Goal: Transaction & Acquisition: Purchase product/service

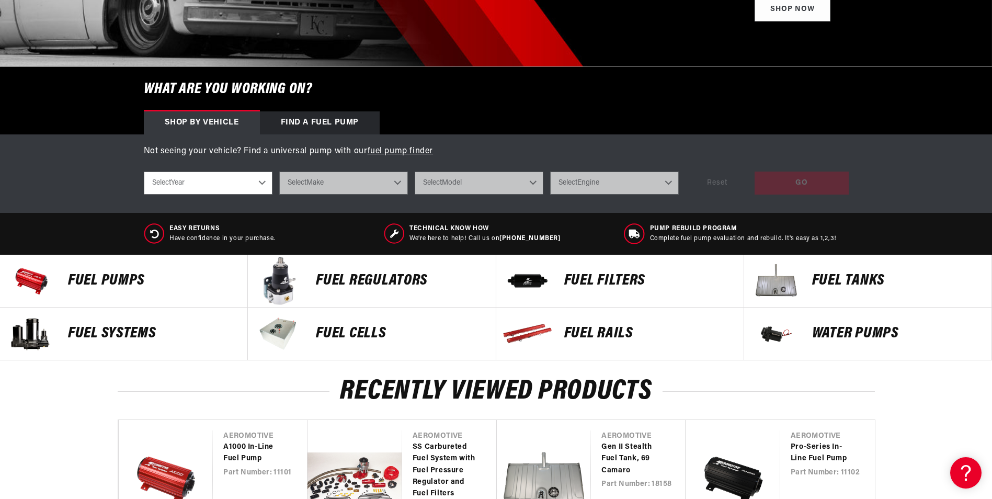
scroll to position [261, 0]
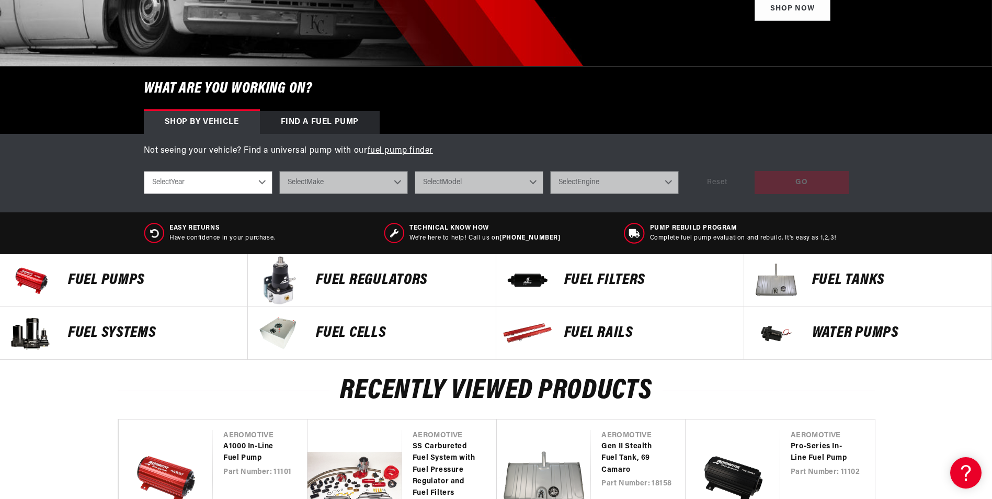
click at [267, 182] on select "Select Year 2023 2022 2021 2020 2019 2018 2017 2016 2015 2014 2013 2012 2011 20…" at bounding box center [208, 182] width 129 height 23
select select "1969"
click at [144, 171] on select "Select Year 2023 2022 2021 2020 2019 2018 2017 2016 2015 2014 2013 2012 2011 20…" at bounding box center [208, 182] width 129 height 23
select select "1969"
click at [394, 183] on select "Select Make Buick Chevrolet Dodge Ford GMC Oldsmobile Pontiac" at bounding box center [343, 182] width 129 height 23
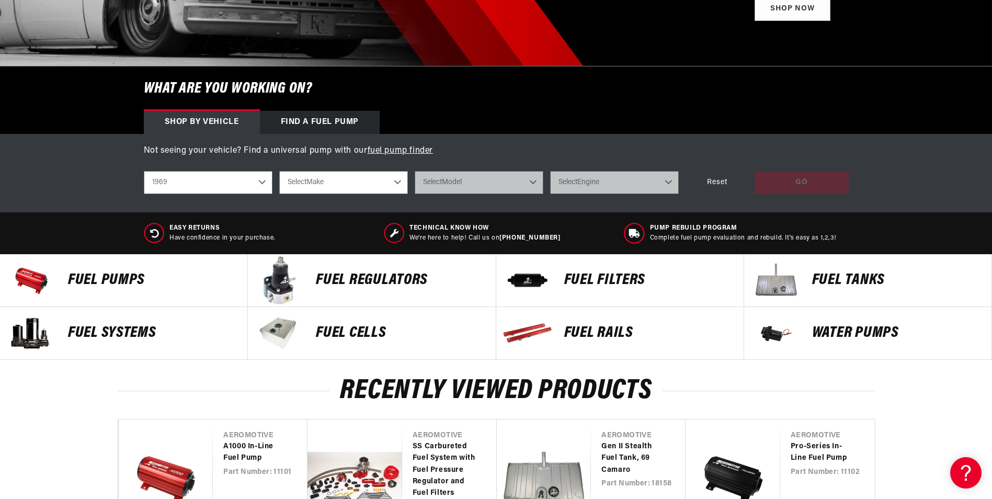
select select "Chevrolet"
click at [279, 171] on select "Select Make Buick Chevrolet Dodge Ford GMC Oldsmobile Pontiac" at bounding box center [343, 182] width 129 height 23
select select "Chevrolet"
click at [533, 180] on select "Select Model C10 Pickup C20 Pickup Camaro Chevelle Corvette K10 Pickup K20 Pick…" at bounding box center [479, 182] width 129 height 23
select select "Camaro"
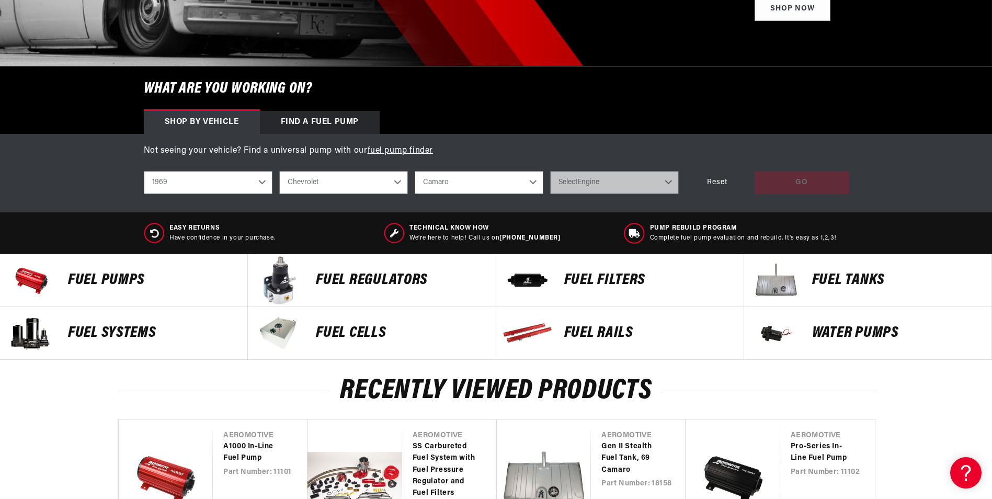
click at [415, 171] on select "Select Model C10 Pickup C20 Pickup Camaro Chevelle Corvette K10 Pickup K20 Pick…" at bounding box center [479, 182] width 129 height 23
select select "Camaro"
click at [668, 181] on select "Select Engine 3.8L 4.1L 4.9L 5.0L 5.3L 5.4L 5.7L 6.5L 7.0L" at bounding box center [614, 182] width 129 height 23
select select "5.7L"
click at [550, 171] on select "Select Engine 3.8L 4.1L 4.9L 5.0L 5.3L 5.4L 5.7L 6.5L 7.0L" at bounding box center [614, 182] width 129 height 23
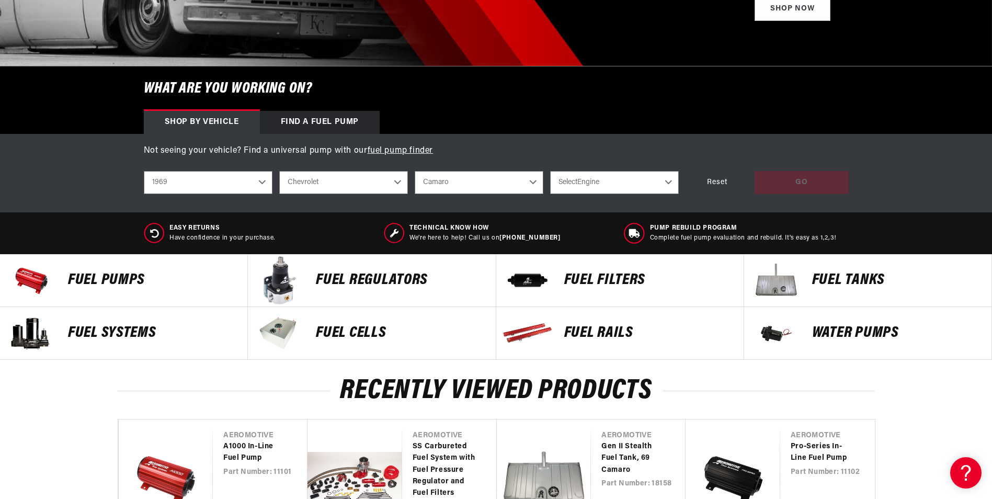
select select "5.7L"
click at [794, 188] on div "GO" at bounding box center [802, 183] width 94 height 24
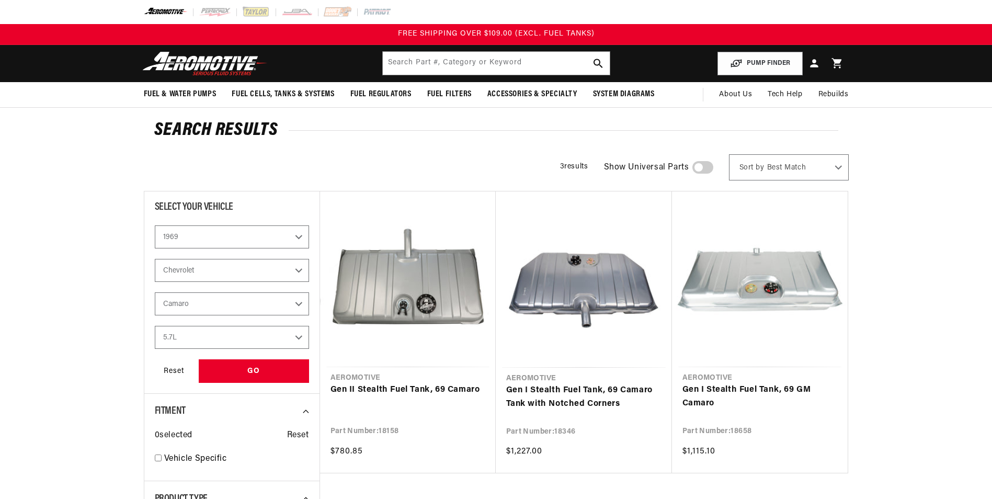
select select "1969"
select select "Chevrolet"
select select "Camaro"
select select "5.7L"
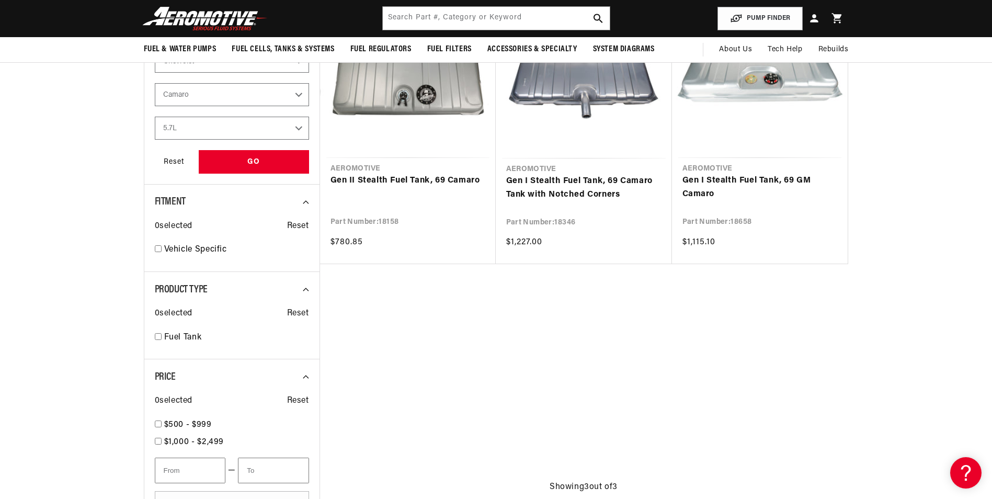
scroll to position [52, 0]
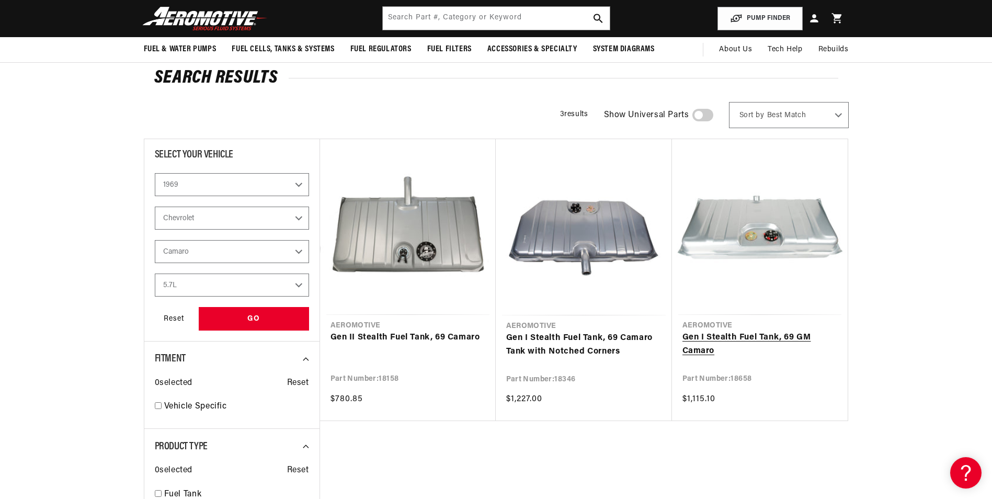
click at [813, 331] on link "Gen I Stealth Fuel Tank, 69 GM Camaro" at bounding box center [759, 344] width 155 height 27
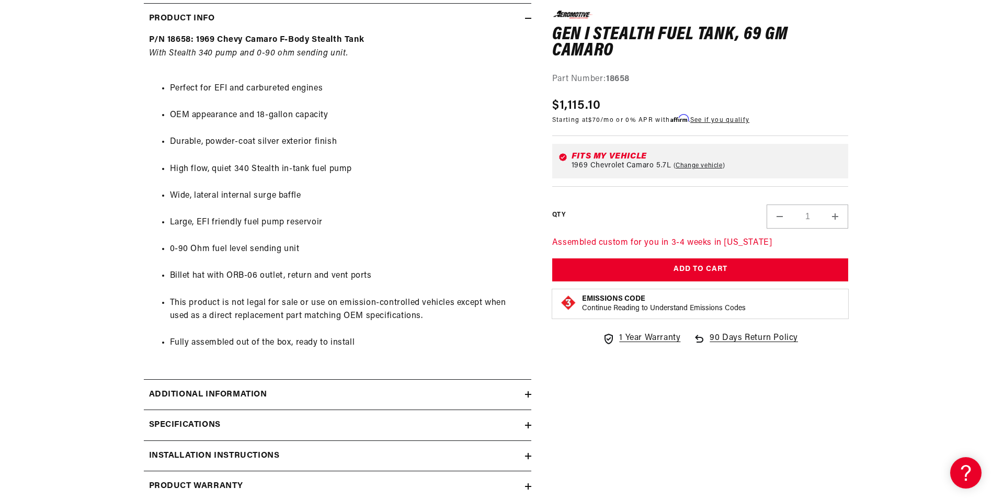
scroll to position [523, 0]
click at [527, 394] on icon at bounding box center [528, 393] width 6 height 6
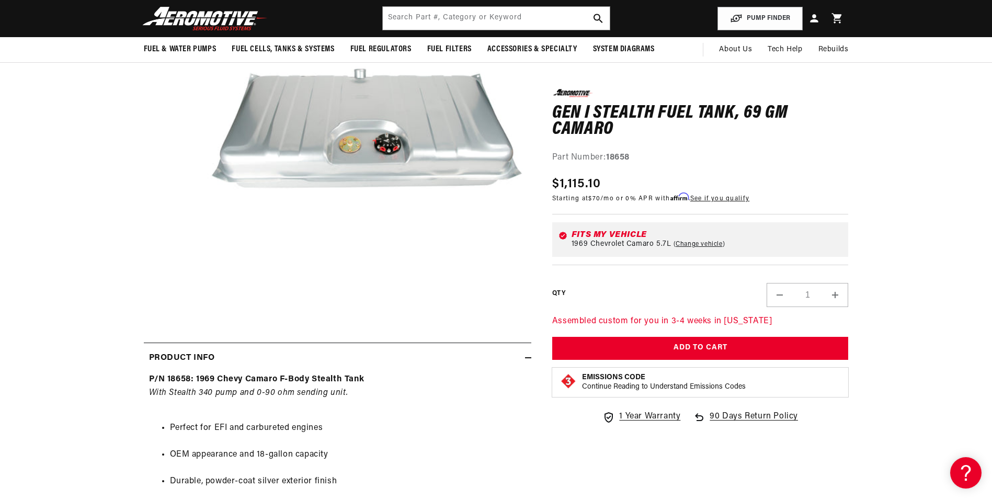
scroll to position [157, 0]
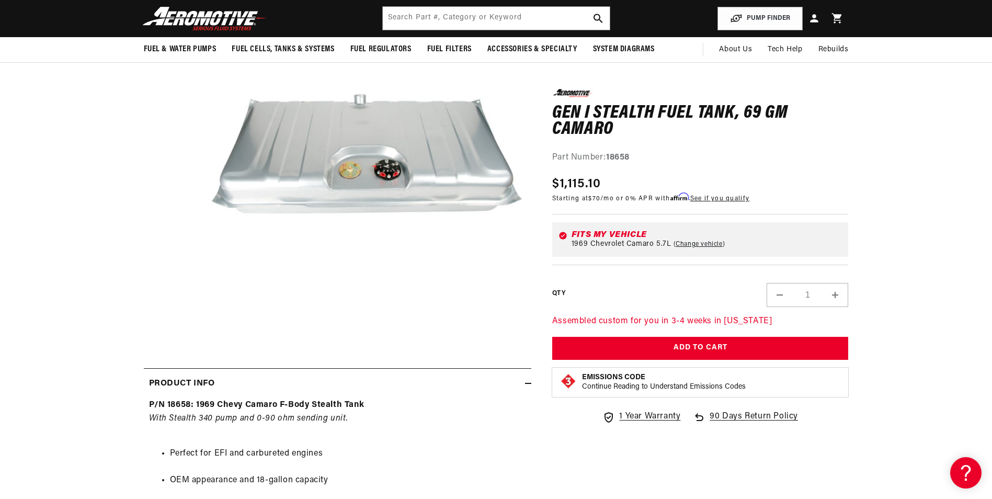
click at [201, 319] on button "Open media 1 in modal" at bounding box center [201, 319] width 0 height 0
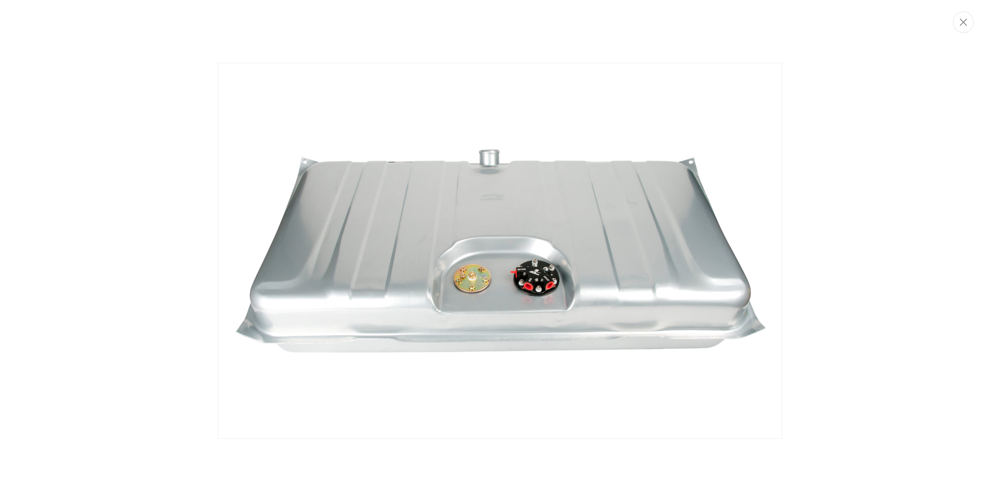
click at [546, 288] on img "Media gallery" at bounding box center [500, 250] width 565 height 375
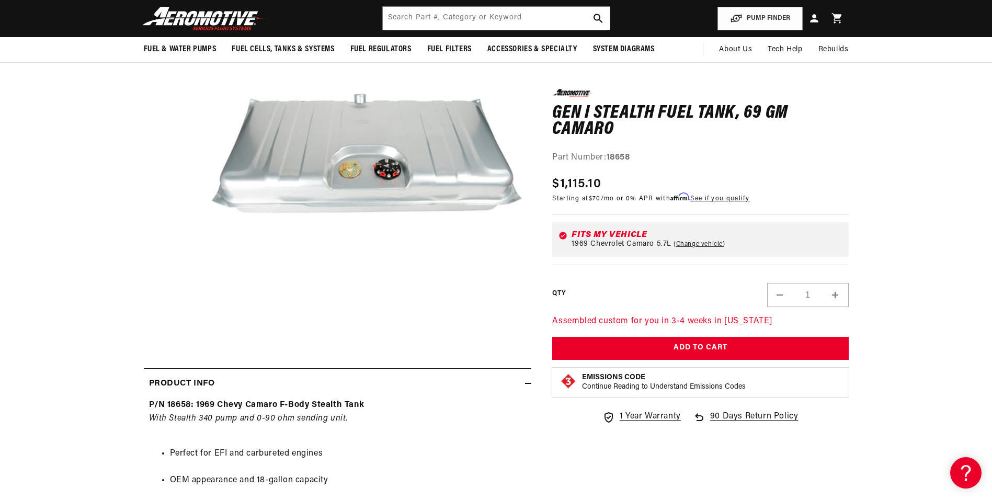
click at [201, 318] on button "Open media 1 in modal" at bounding box center [201, 318] width 0 height 0
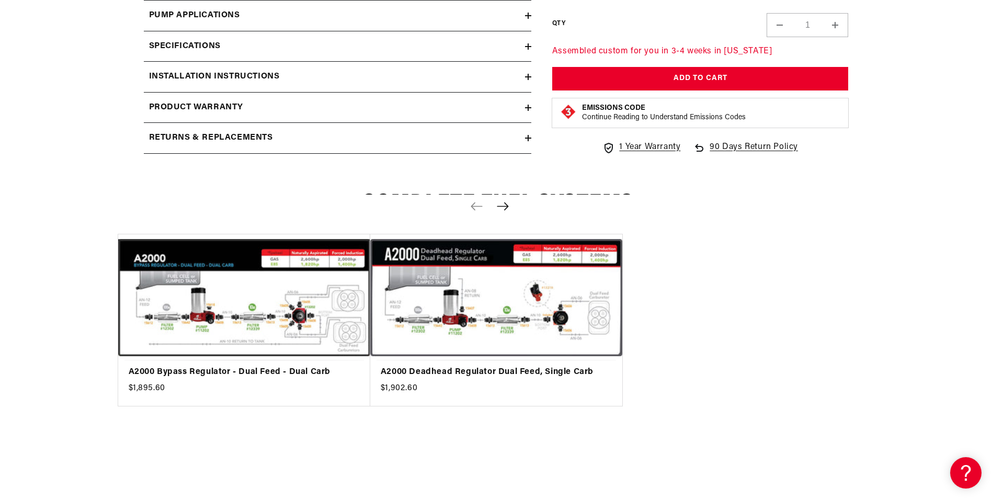
scroll to position [941, 0]
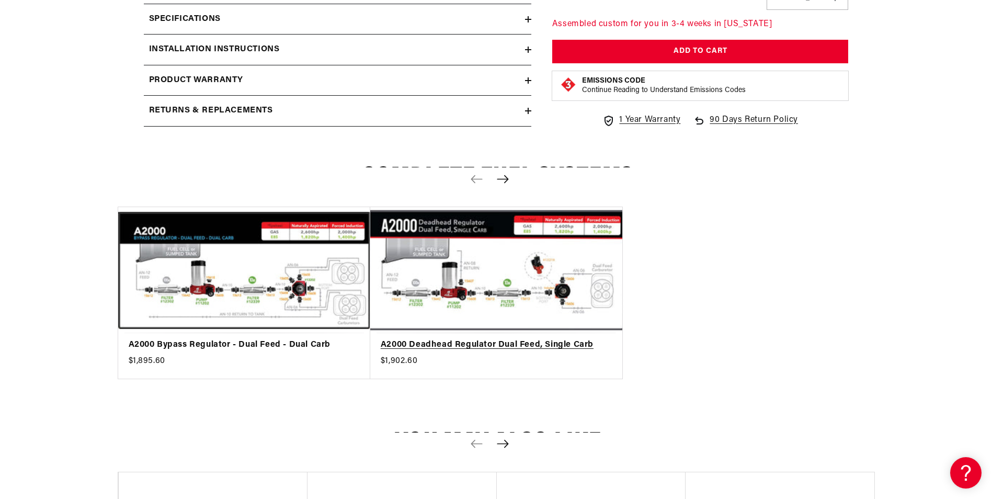
click at [460, 338] on link "A2000 Deadhead Regulator Dual Feed, Single Carb" at bounding box center [491, 345] width 221 height 14
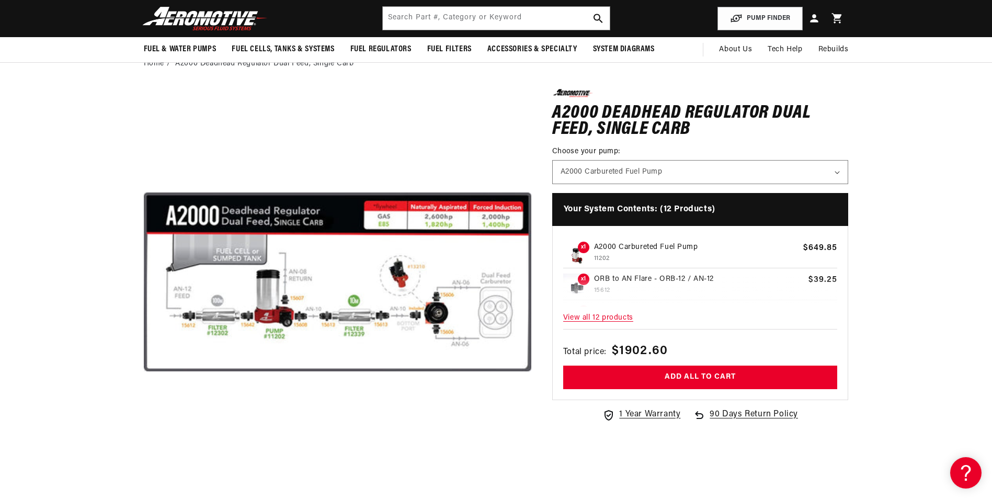
scroll to position [52, 0]
